Goal: Navigation & Orientation: Understand site structure

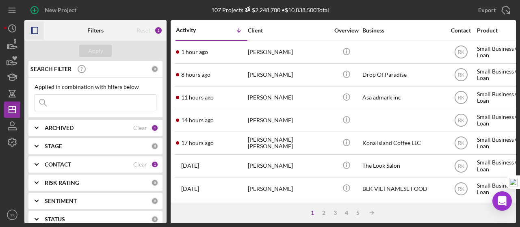
click at [36, 28] on icon "button" at bounding box center [35, 31] width 18 height 18
